Goal: Task Accomplishment & Management: Manage account settings

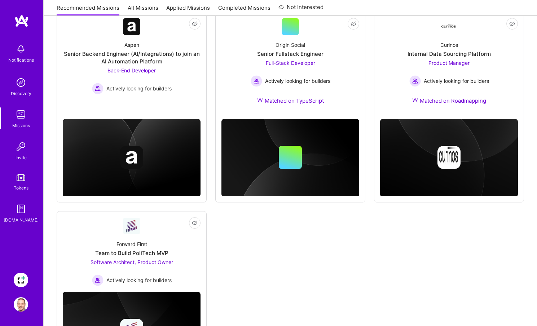
scroll to position [583, 0]
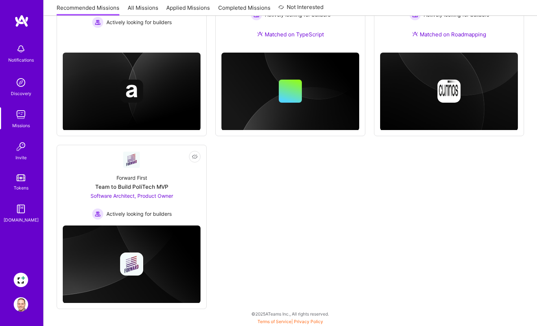
click at [18, 278] on img at bounding box center [21, 280] width 14 height 14
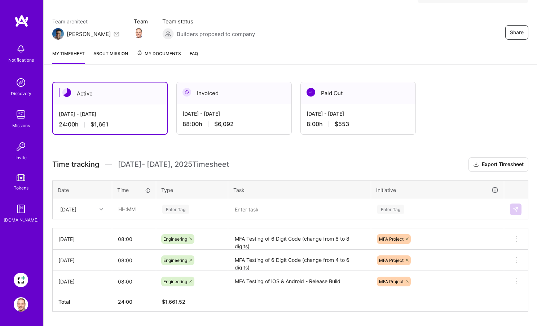
scroll to position [71, 0]
